Goal: Information Seeking & Learning: Find specific fact

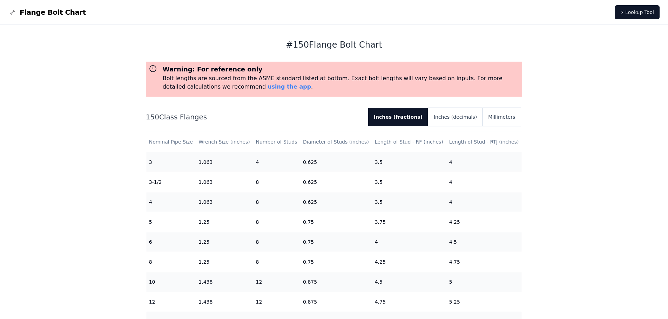
scroll to position [140, 0]
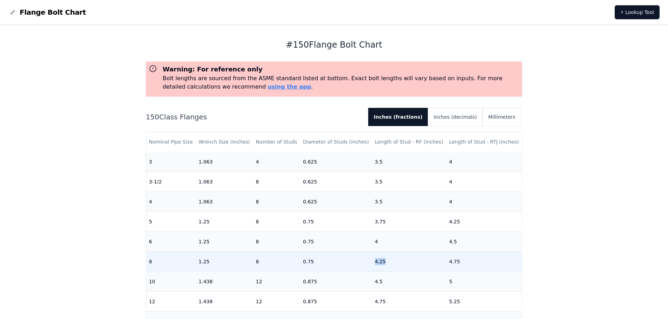
drag, startPoint x: 360, startPoint y: 265, endPoint x: 407, endPoint y: 265, distance: 46.6
click at [407, 265] on tr "8 1.25 8 0.75 4.25 4.75" at bounding box center [334, 262] width 376 height 20
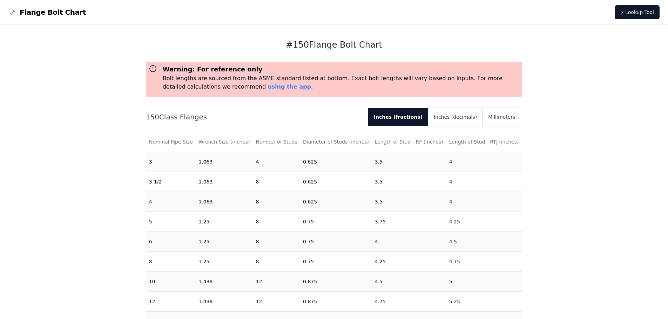
click at [549, 260] on div "# 150 Flange Bolt Chart Warning: For reference only Bolt lengths are sourced fr…" at bounding box center [334, 280] width 668 height 511
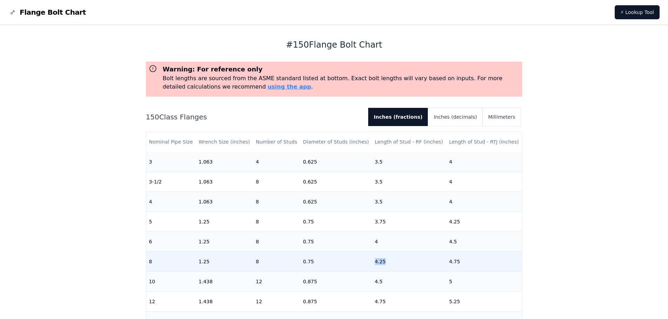
drag, startPoint x: 388, startPoint y: 264, endPoint x: 370, endPoint y: 261, distance: 18.5
click at [372, 261] on td "4.25" at bounding box center [409, 262] width 74 height 20
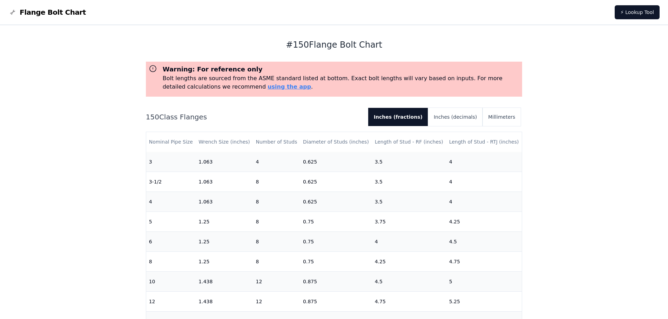
click at [113, 246] on div "# 150 Flange Bolt Chart Warning: For reference only Bolt lengths are sourced fr…" at bounding box center [334, 280] width 668 height 511
